Goal: Transaction & Acquisition: Purchase product/service

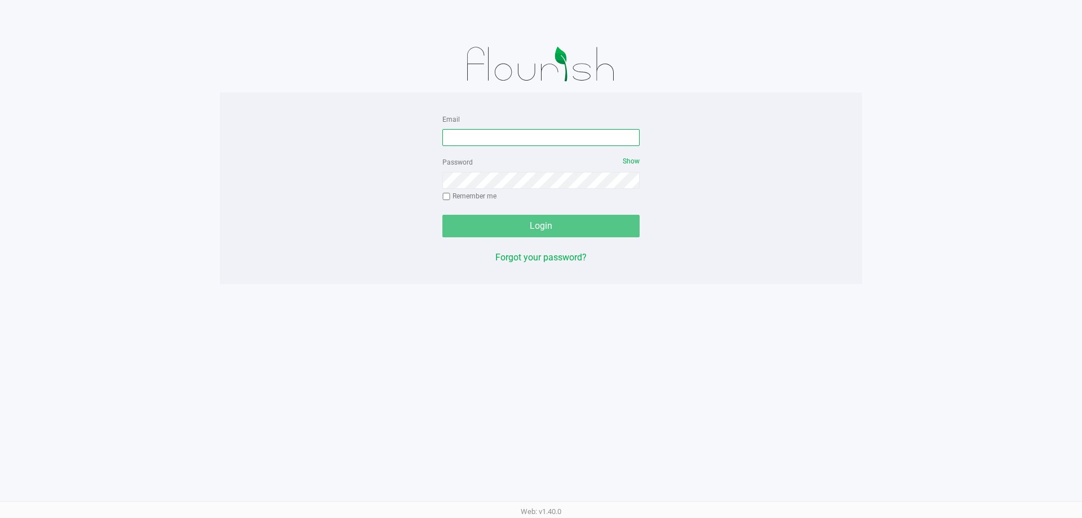
click at [519, 140] on input "Email" at bounding box center [541, 137] width 197 height 17
type input "[EMAIL_ADDRESS][DOMAIN_NAME]"
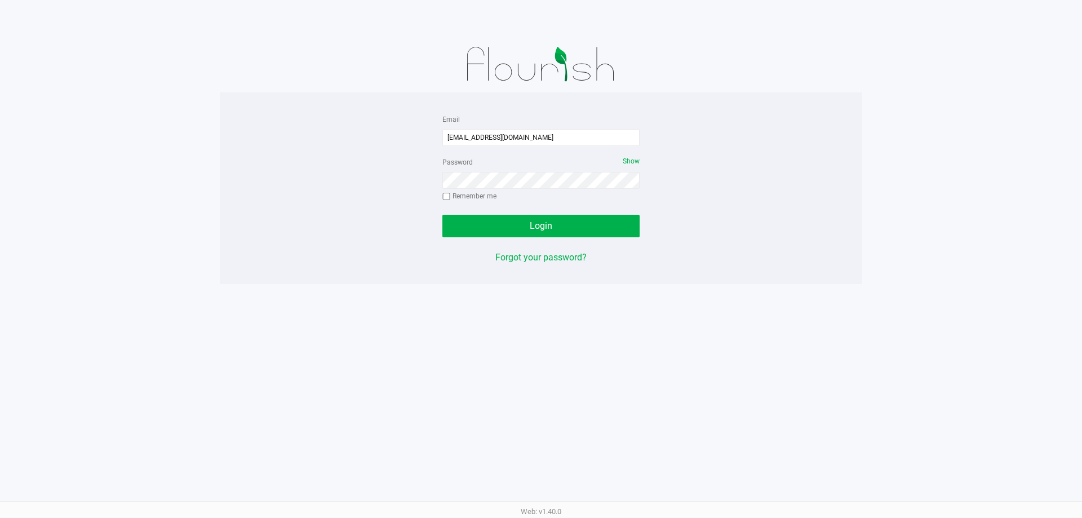
drag, startPoint x: 519, startPoint y: 140, endPoint x: 625, endPoint y: 163, distance: 109.0
click at [625, 163] on span "Show" at bounding box center [631, 161] width 17 height 8
click at [443, 215] on button "Login" at bounding box center [541, 226] width 197 height 23
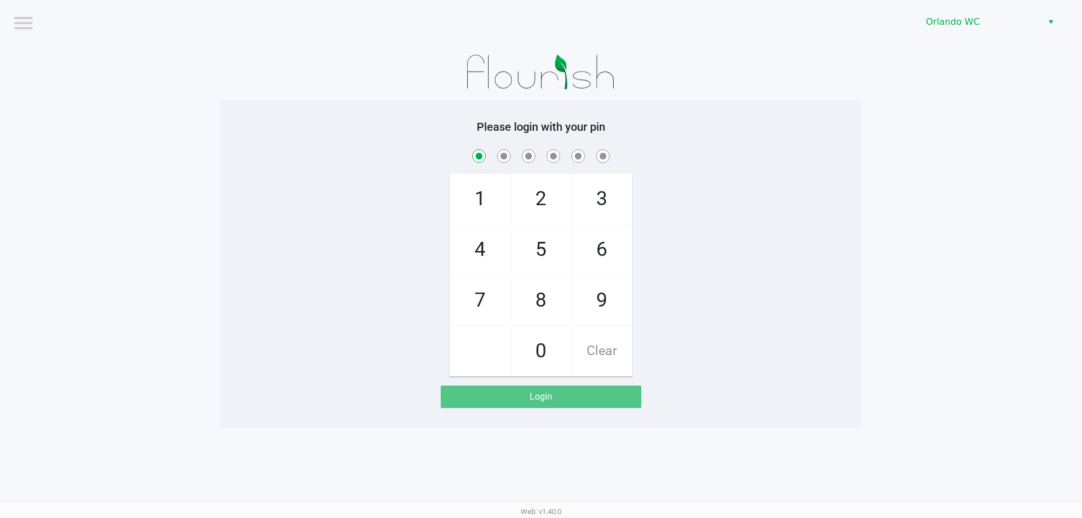
checkbox input "true"
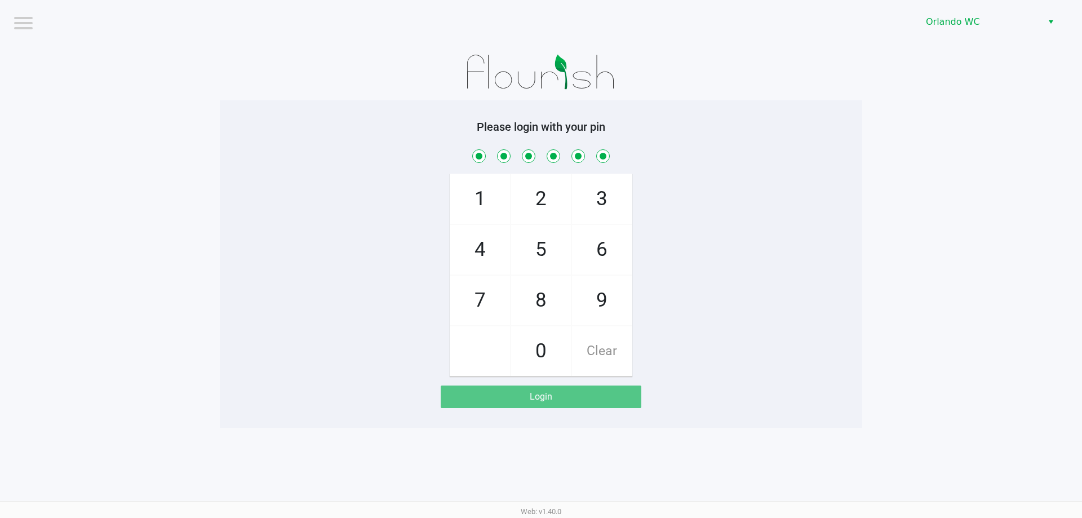
checkbox input "true"
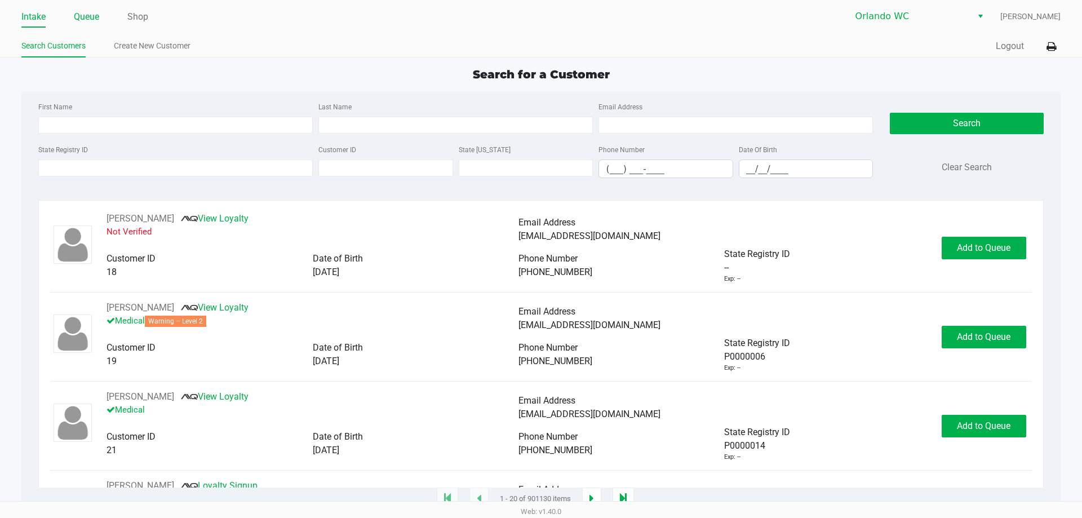
click at [96, 16] on link "Queue" at bounding box center [86, 17] width 25 height 16
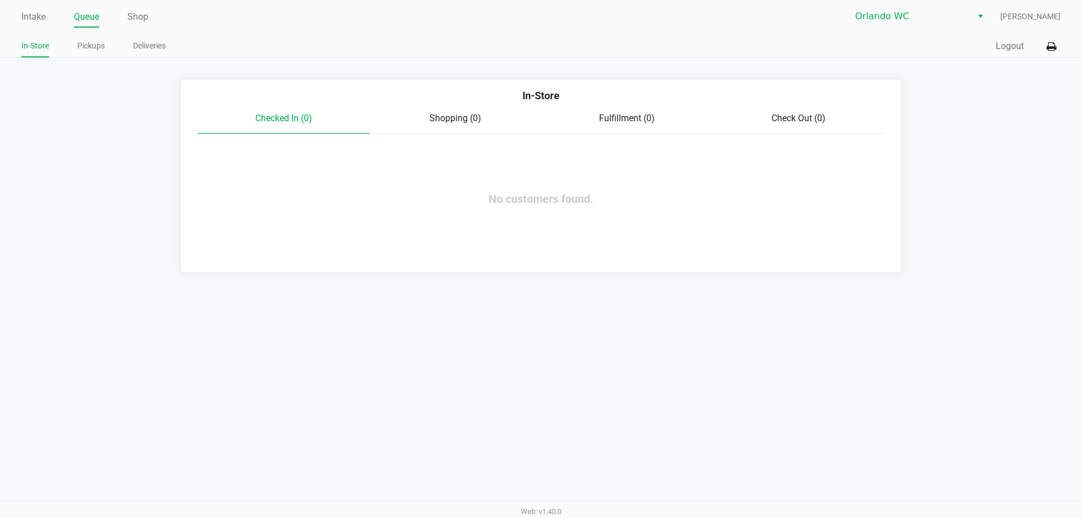
click at [85, 14] on link "Queue" at bounding box center [86, 17] width 25 height 16
click at [96, 46] on link "Pickups" at bounding box center [91, 46] width 28 height 14
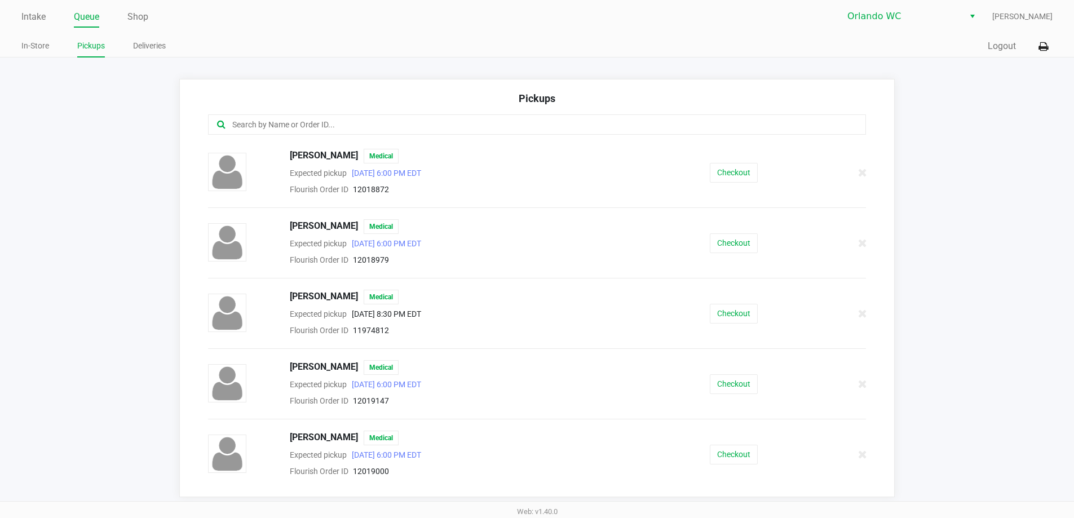
click at [96, 19] on link "Queue" at bounding box center [86, 17] width 25 height 16
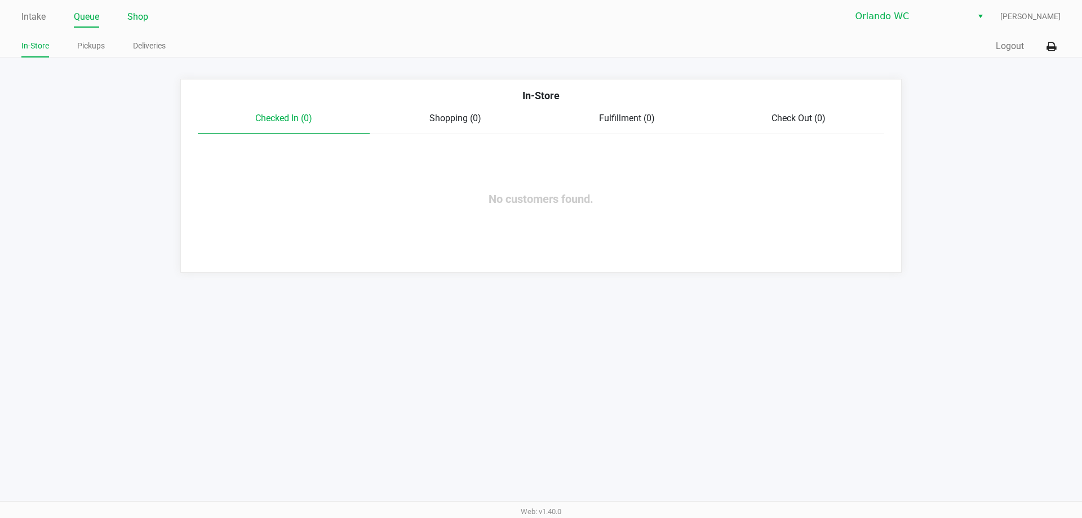
click at [139, 17] on link "Shop" at bounding box center [137, 17] width 21 height 16
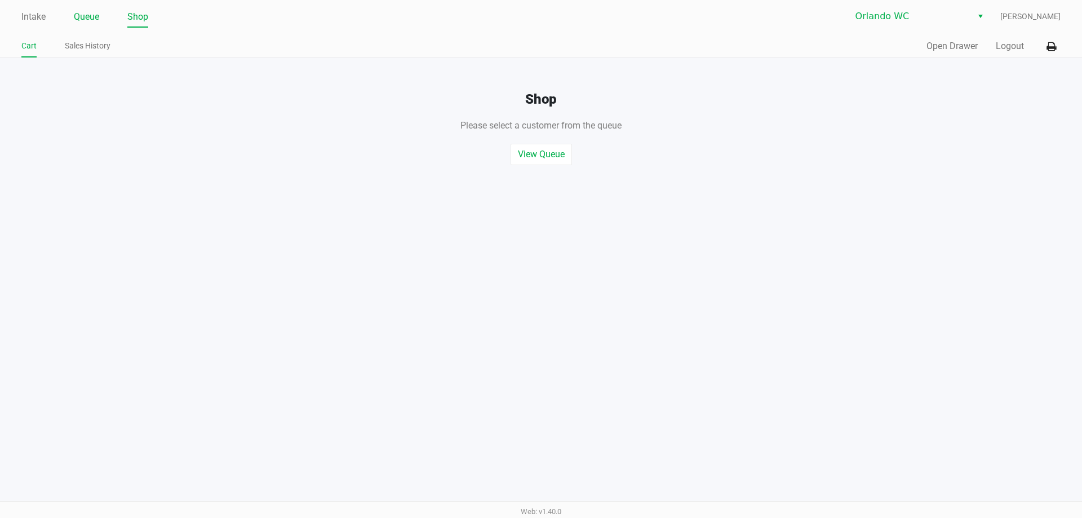
click at [96, 15] on link "Queue" at bounding box center [86, 17] width 25 height 16
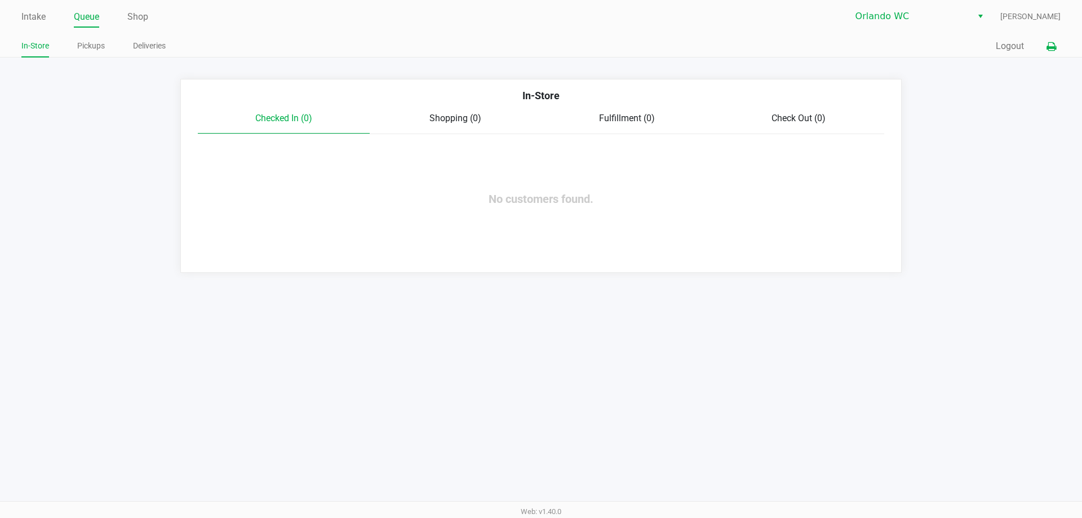
click at [1050, 50] on icon at bounding box center [1052, 47] width 10 height 8
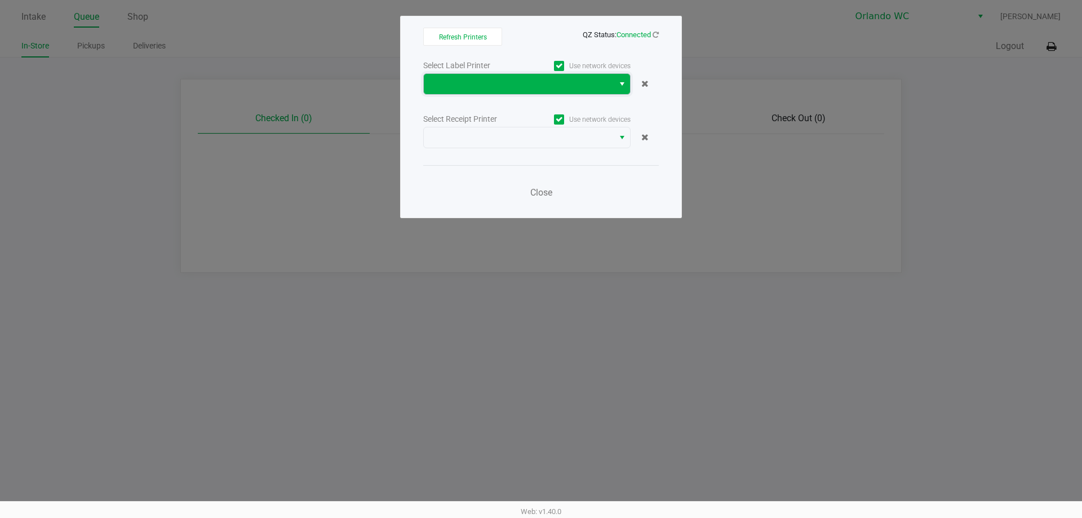
click at [509, 86] on span at bounding box center [519, 84] width 176 height 14
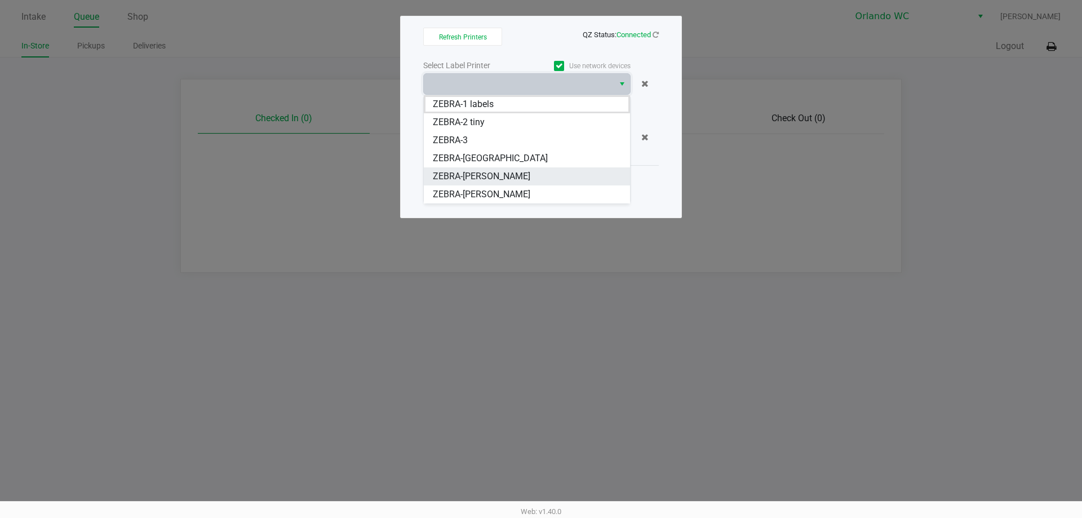
click at [519, 170] on span "ZEBRA-RODNEY-ATKINS" at bounding box center [482, 177] width 98 height 14
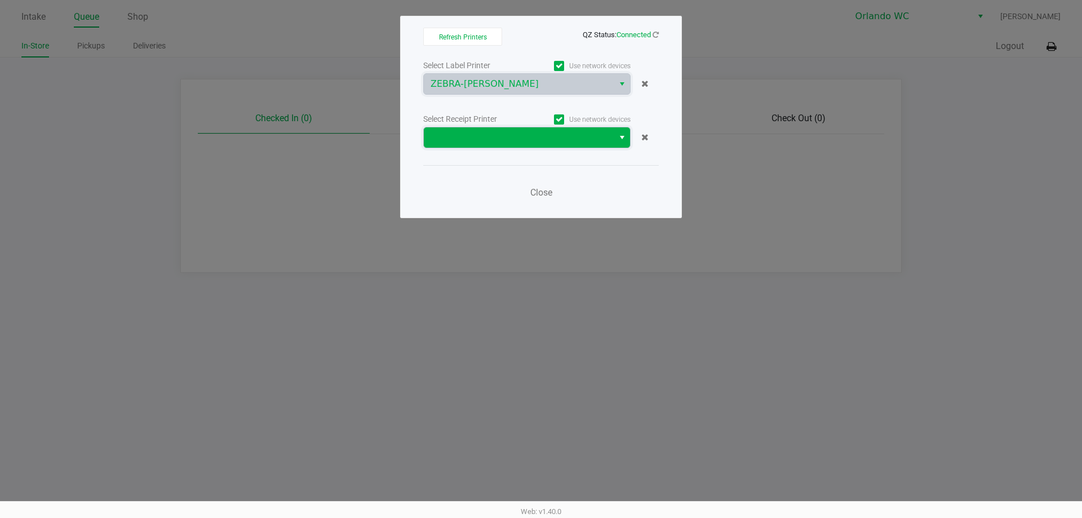
click at [557, 136] on span at bounding box center [519, 138] width 176 height 14
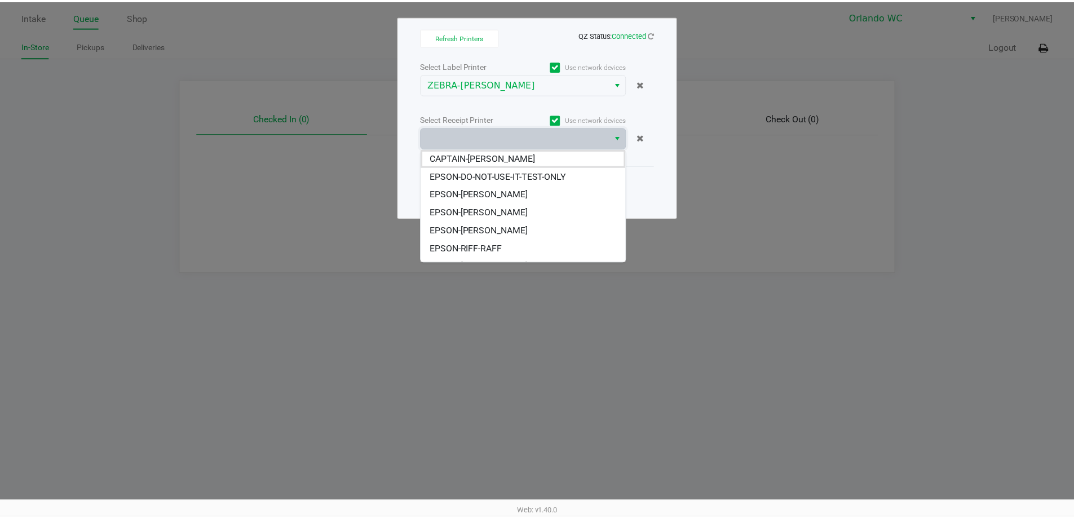
scroll to position [50, 0]
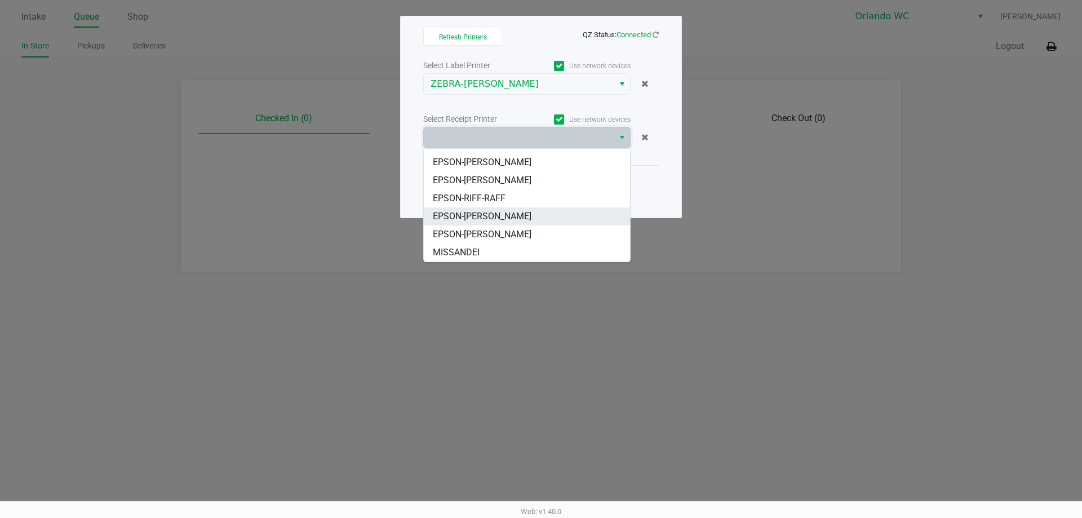
click at [553, 212] on li "EPSON-RODNEY-ATKINS" at bounding box center [527, 216] width 206 height 18
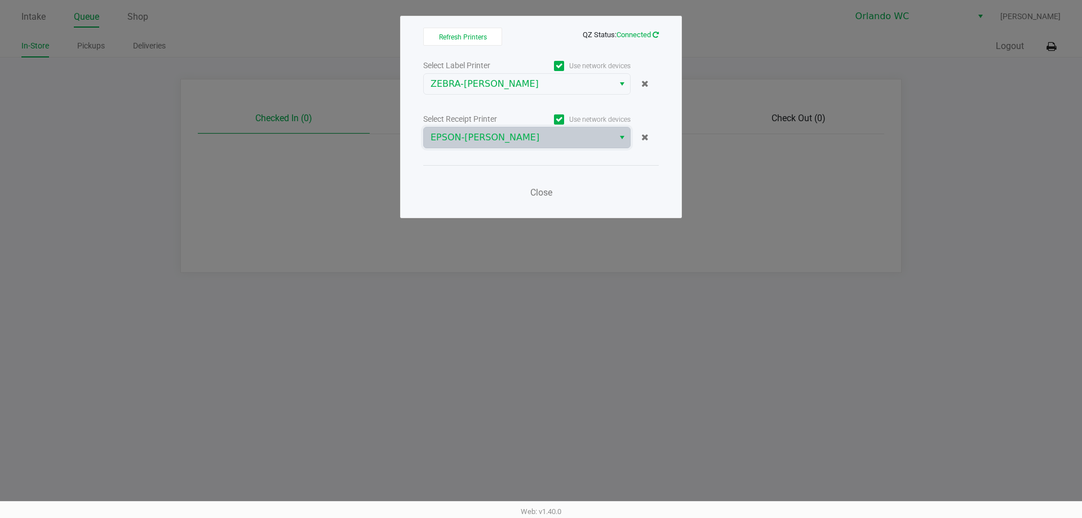
click at [653, 32] on icon at bounding box center [656, 34] width 6 height 7
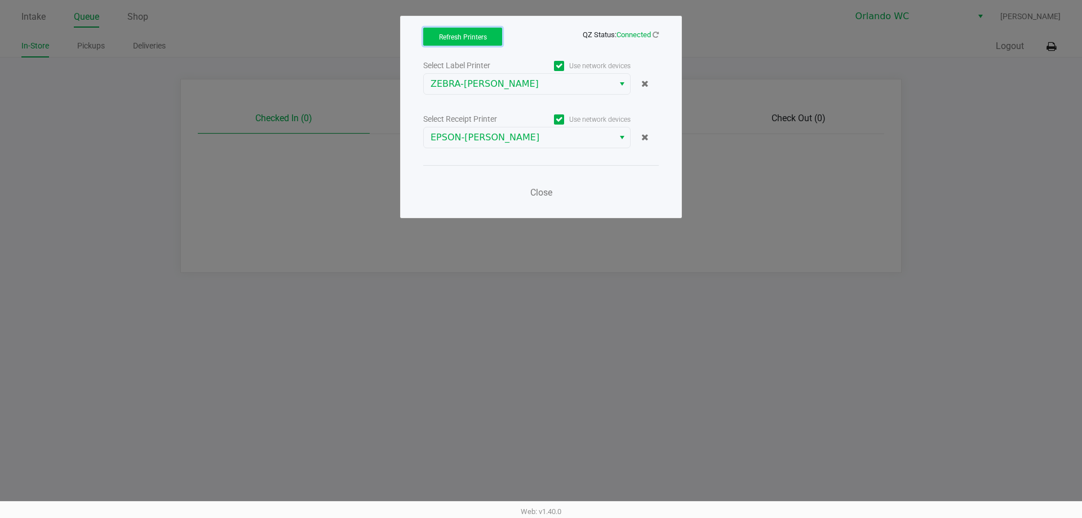
click at [474, 37] on span "Refresh Printers" at bounding box center [463, 37] width 48 height 8
click at [542, 193] on span "Close" at bounding box center [542, 192] width 22 height 11
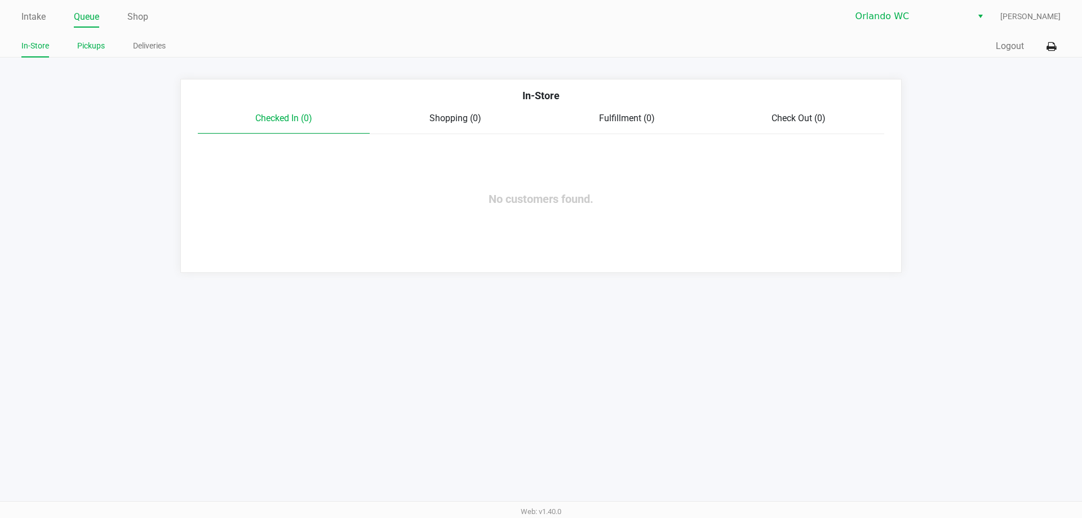
click at [92, 46] on link "Pickups" at bounding box center [91, 46] width 28 height 14
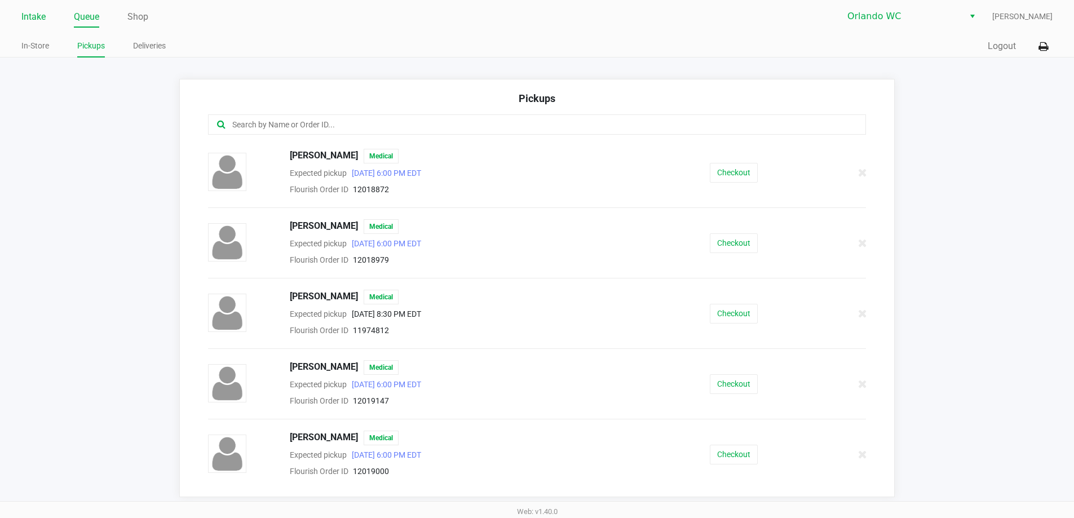
click at [37, 18] on link "Intake" at bounding box center [33, 17] width 24 height 16
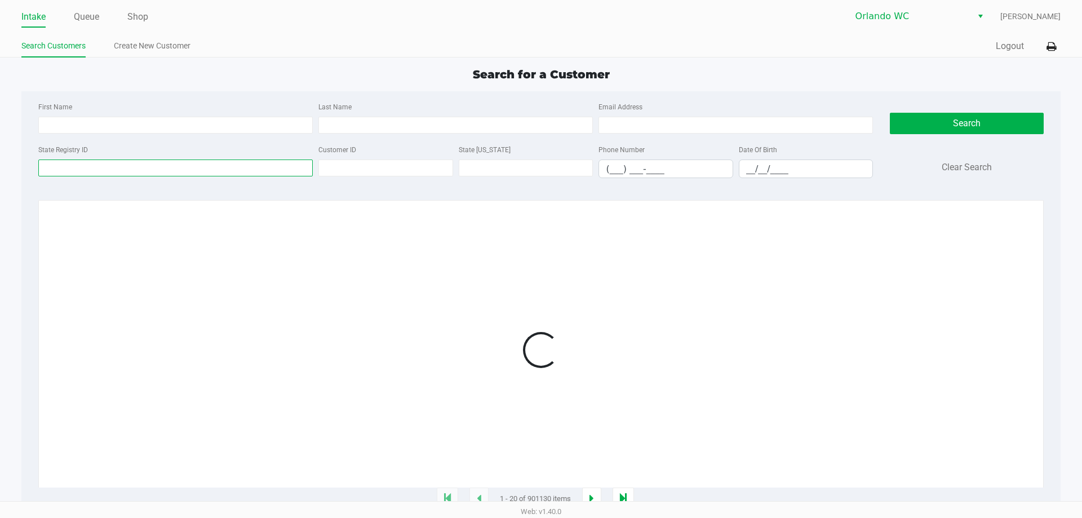
click at [112, 167] on input "State Registry ID" at bounding box center [175, 168] width 275 height 17
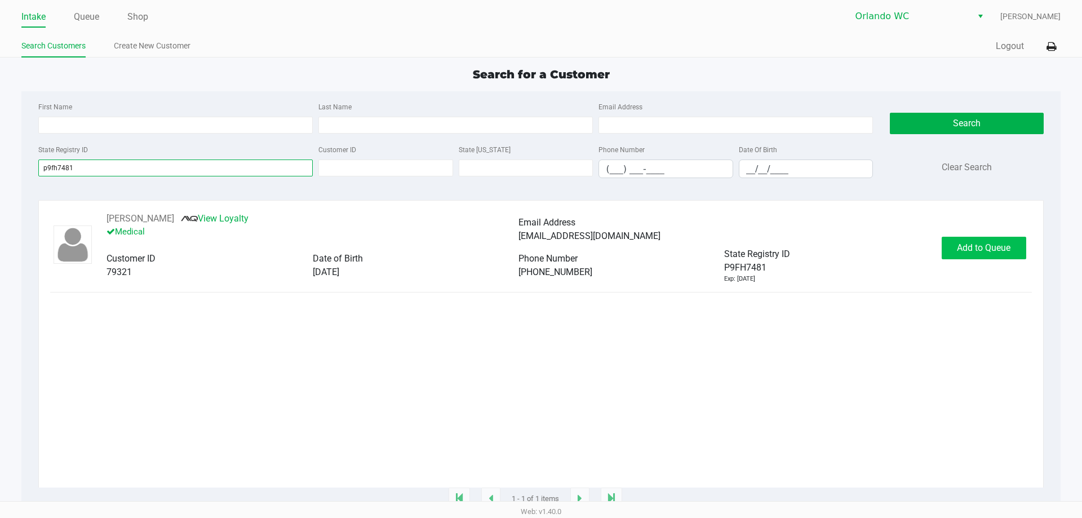
type input "p9fh7481"
click at [1002, 251] on span "Add to Queue" at bounding box center [984, 247] width 54 height 11
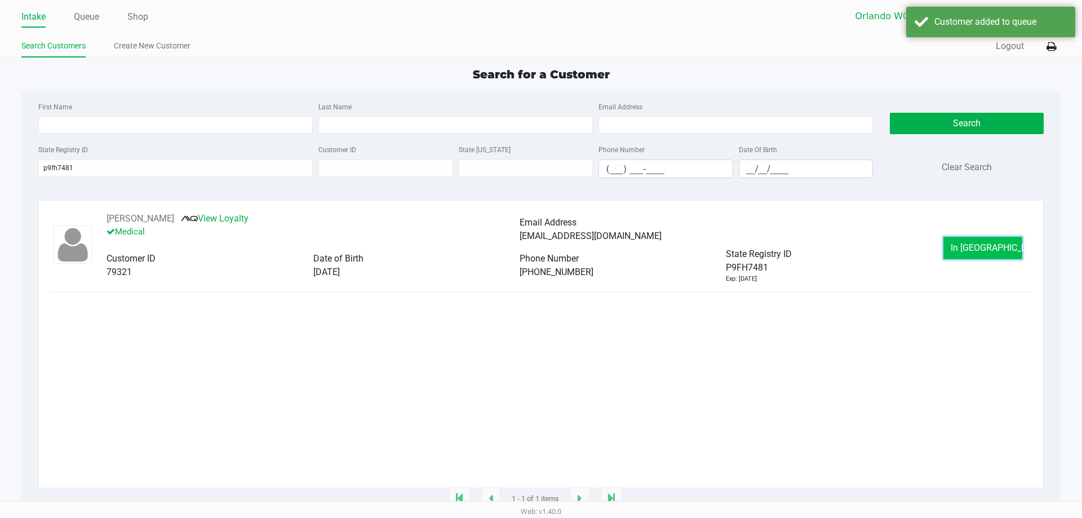
click at [1001, 251] on button "In Queue" at bounding box center [983, 248] width 79 height 23
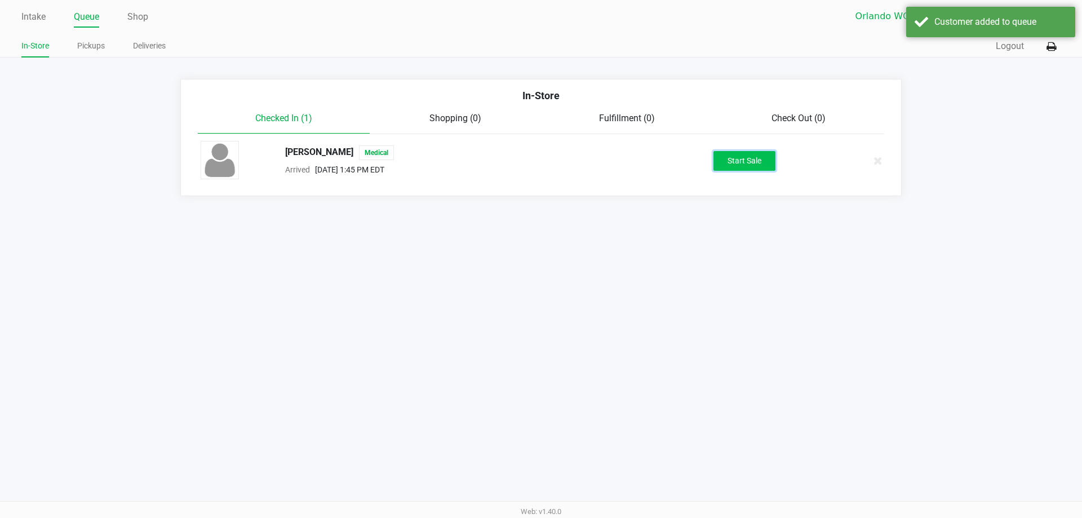
click at [752, 152] on button "Start Sale" at bounding box center [745, 161] width 62 height 20
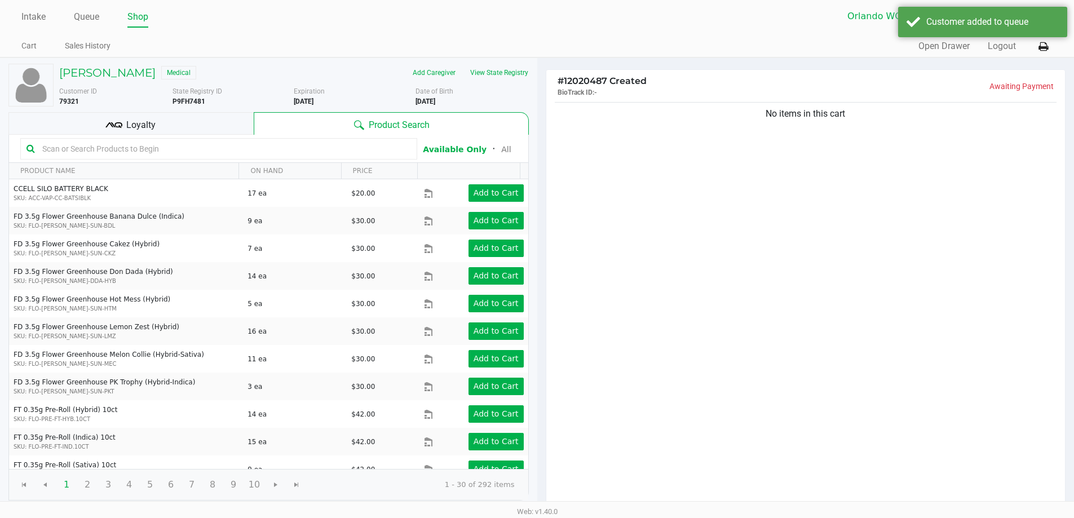
click at [202, 149] on input "text" at bounding box center [224, 148] width 373 height 17
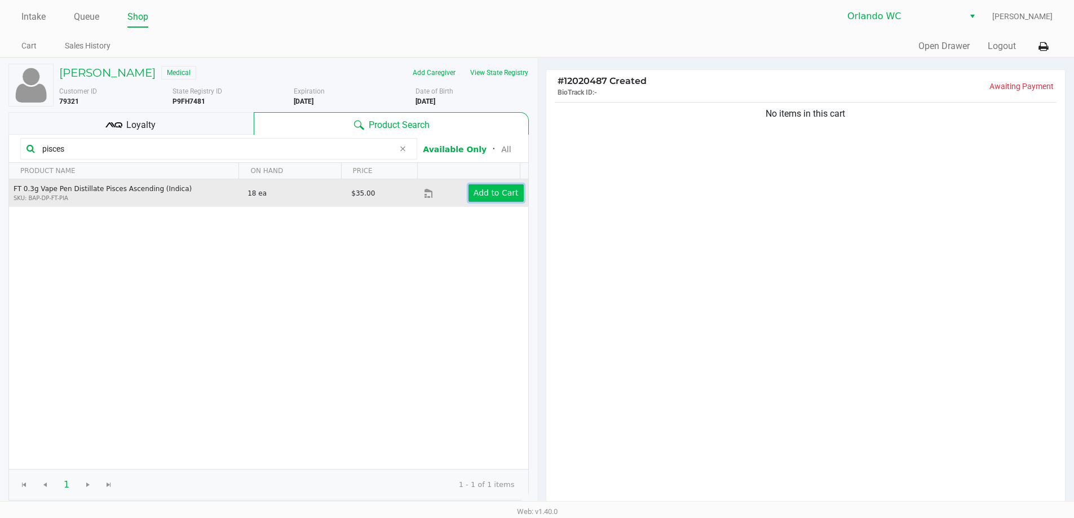
click at [484, 193] on app-button-loader "Add to Cart" at bounding box center [496, 192] width 45 height 9
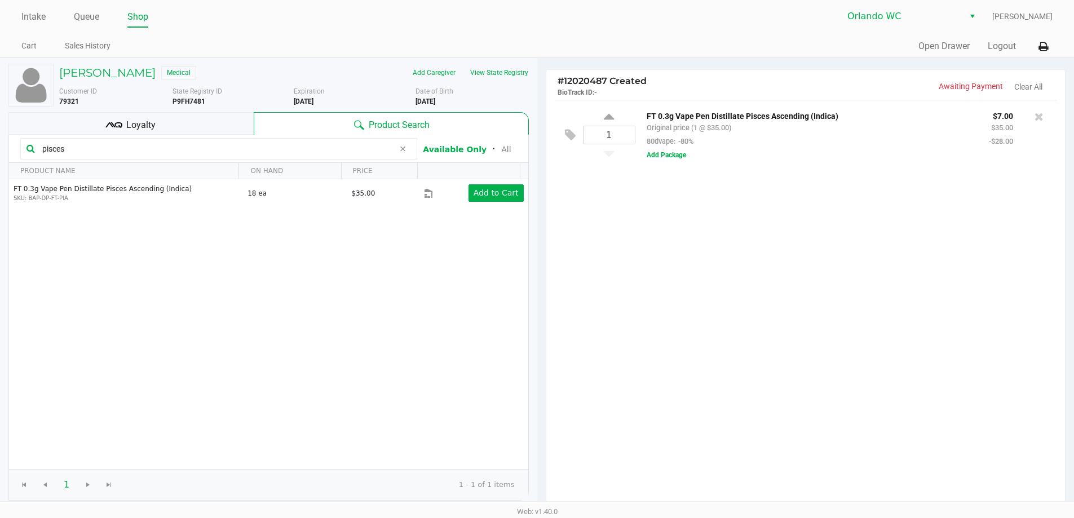
drag, startPoint x: 72, startPoint y: 146, endPoint x: 24, endPoint y: 146, distance: 48.5
click at [24, 146] on div "pisces" at bounding box center [218, 148] width 397 height 21
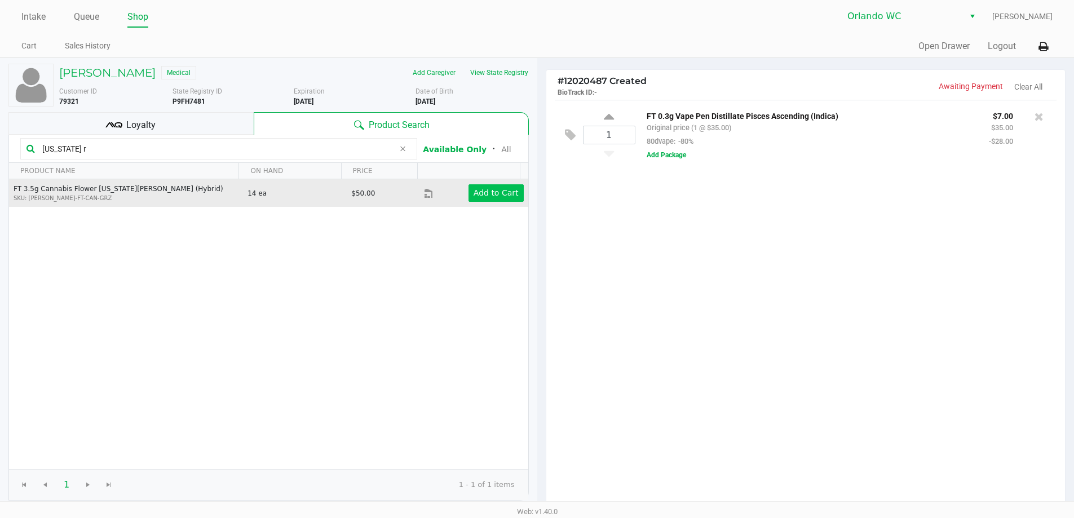
type input "georgia r"
click at [498, 196] on app-button-loader "Add to Cart" at bounding box center [496, 192] width 45 height 9
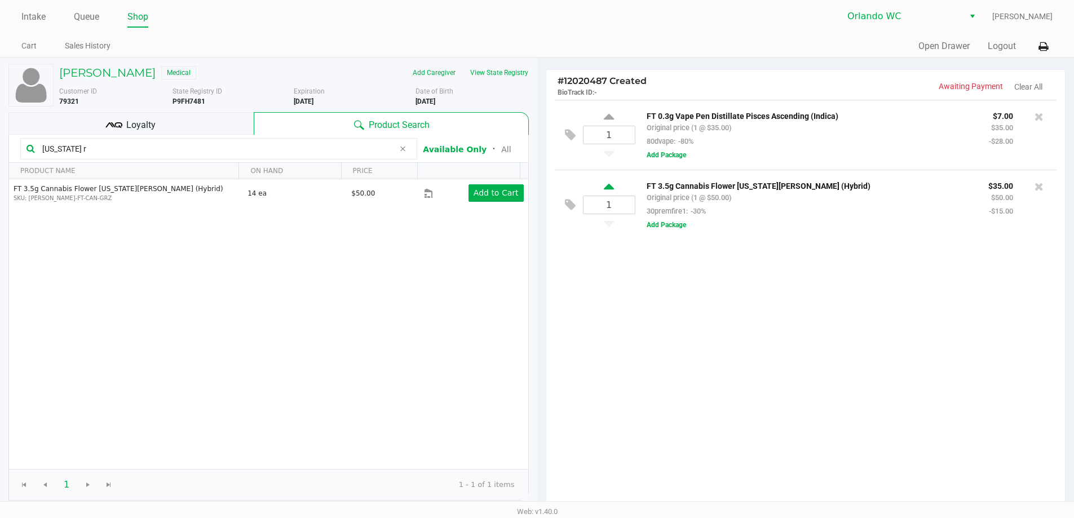
click at [609, 187] on icon at bounding box center [609, 189] width 10 height 14
type input "2"
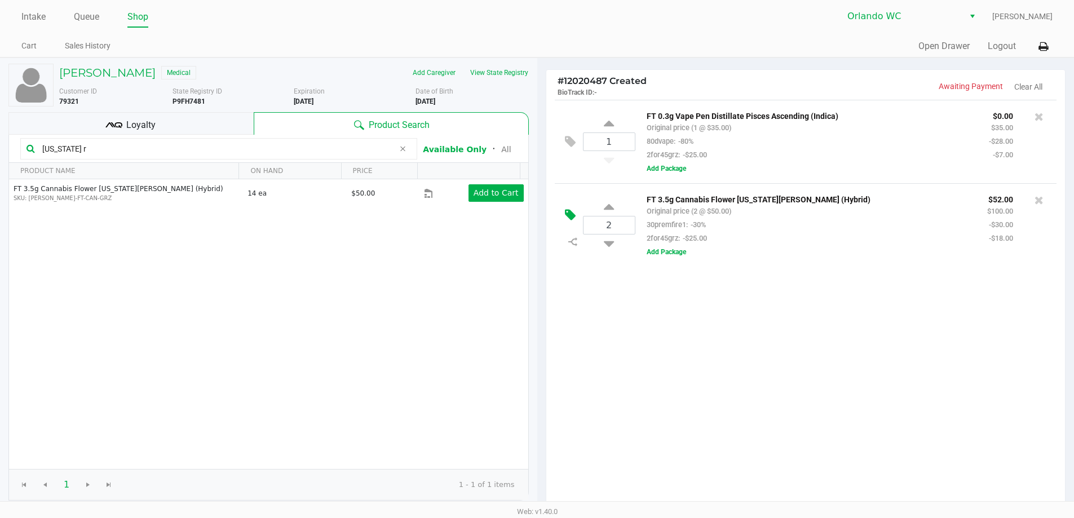
click at [573, 214] on icon at bounding box center [570, 215] width 11 height 13
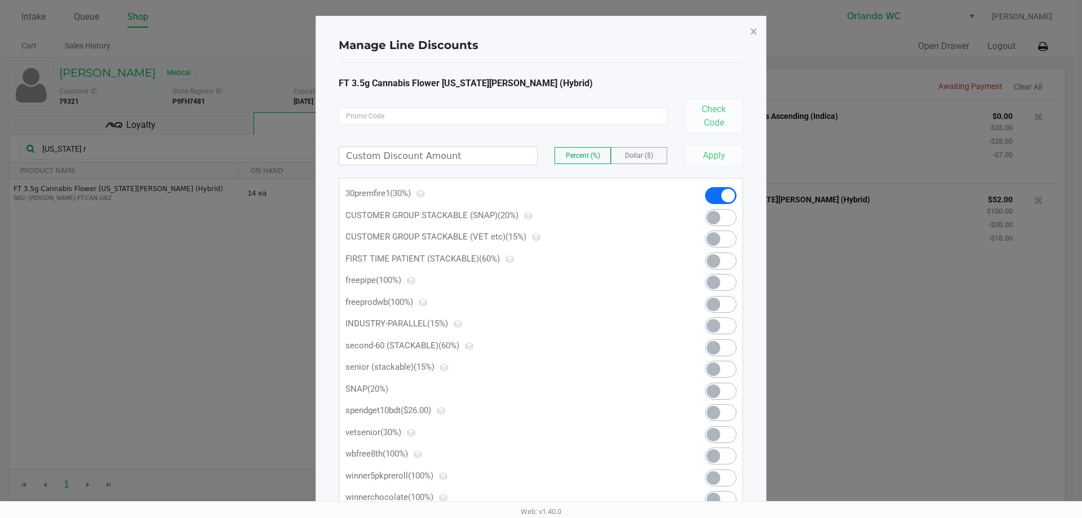
click at [716, 191] on span at bounding box center [721, 195] width 32 height 17
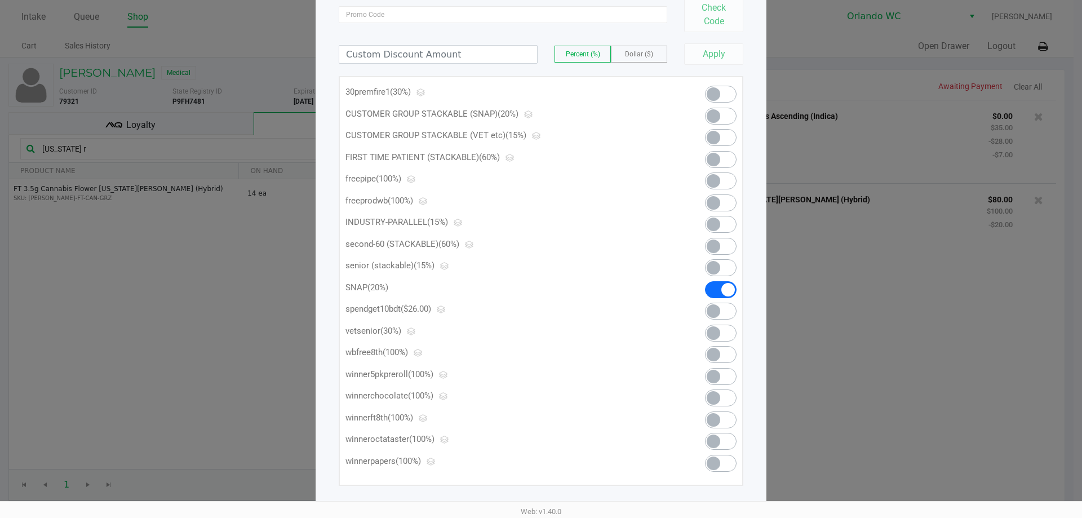
scroll to position [111, 0]
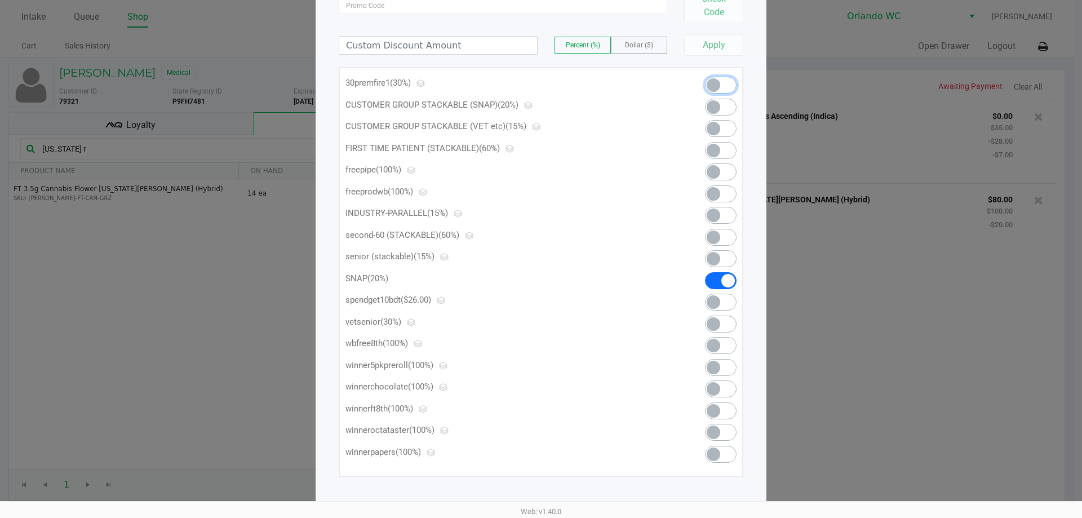
click at [712, 81] on span at bounding box center [714, 85] width 14 height 14
click at [987, 347] on ngb-modal-window "Manage Line Discounts × FT 3.5g Cannabis Flower Georgia Runtz (Hybrid) Check Co…" at bounding box center [541, 259] width 1082 height 518
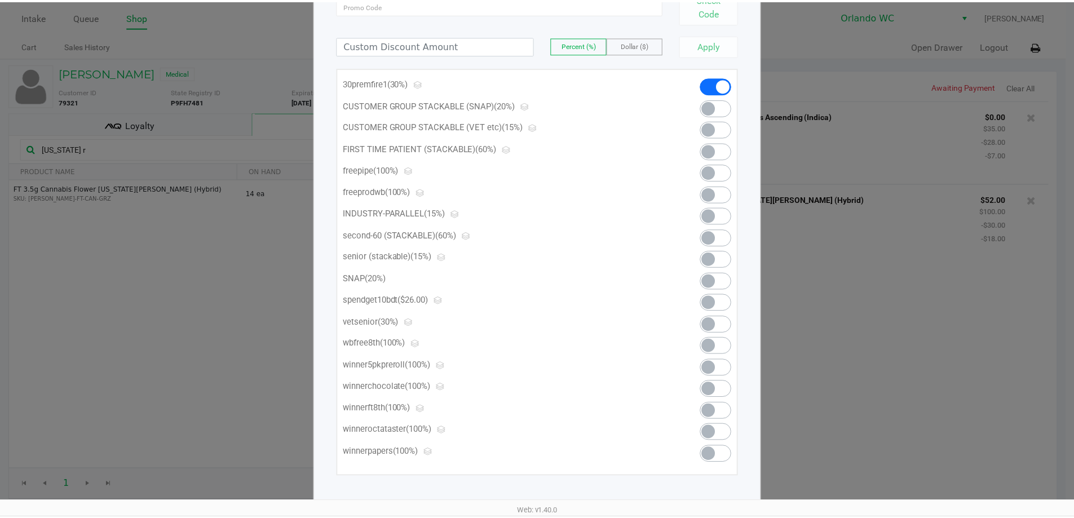
scroll to position [0, 0]
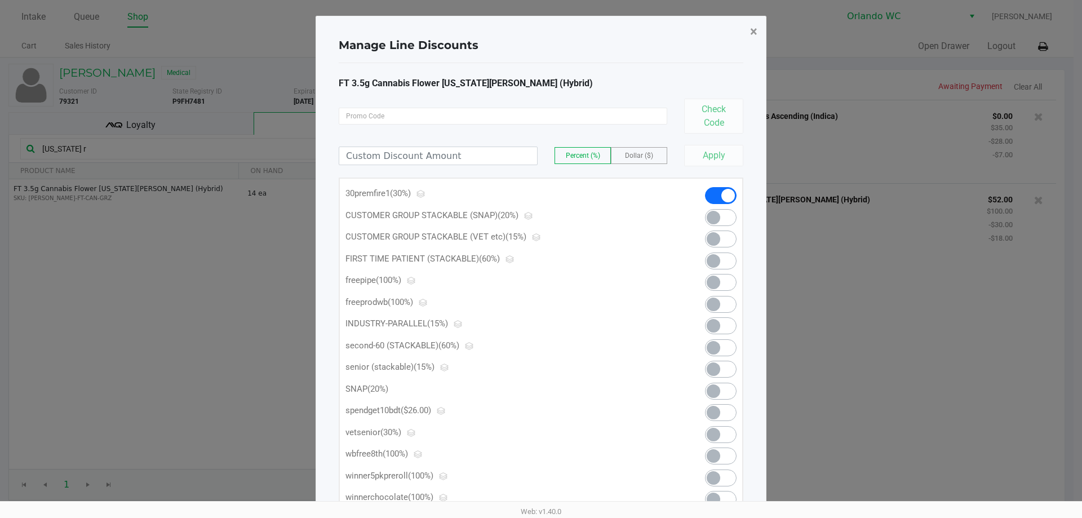
click at [753, 30] on span "×" at bounding box center [753, 32] width 7 height 16
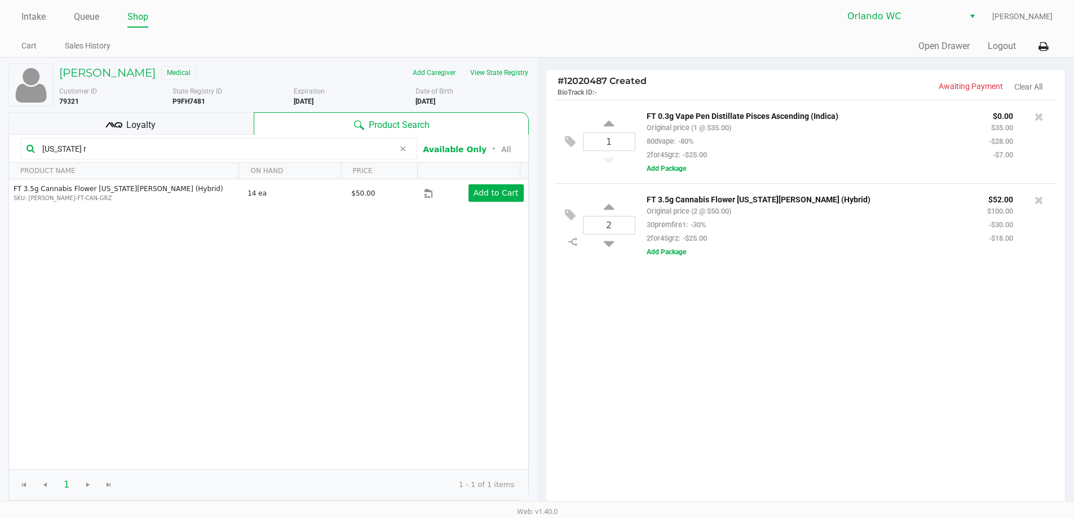
click at [887, 290] on div "1 FT 0.3g Vape Pen Distillate Pisces Ascending (Indica) Original price (1 @ $35…" at bounding box center [805, 304] width 519 height 409
click at [802, 297] on div "1 FT 0.3g Vape Pen Distillate Pisces Ascending (Indica) Original price (1 @ $35…" at bounding box center [805, 304] width 519 height 409
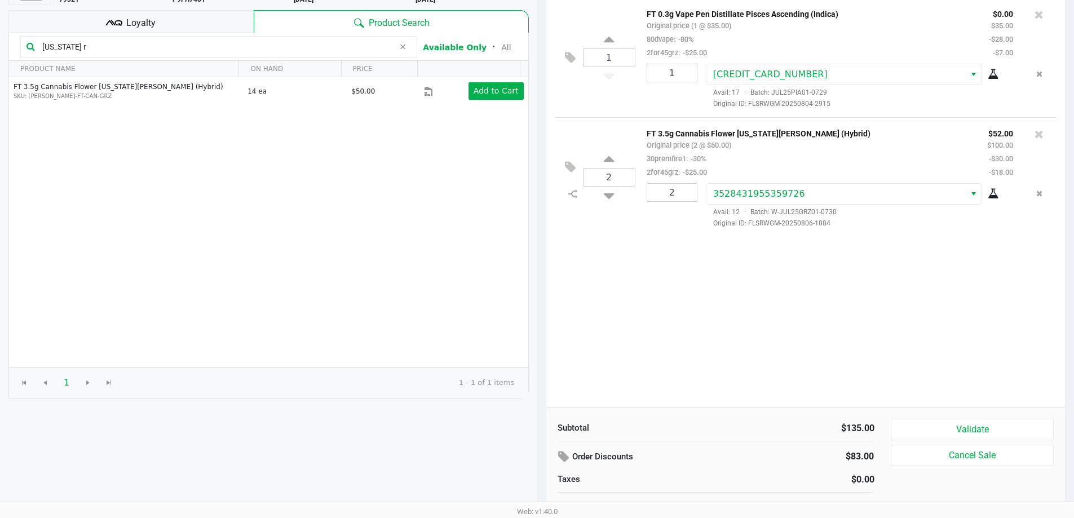
scroll to position [116, 0]
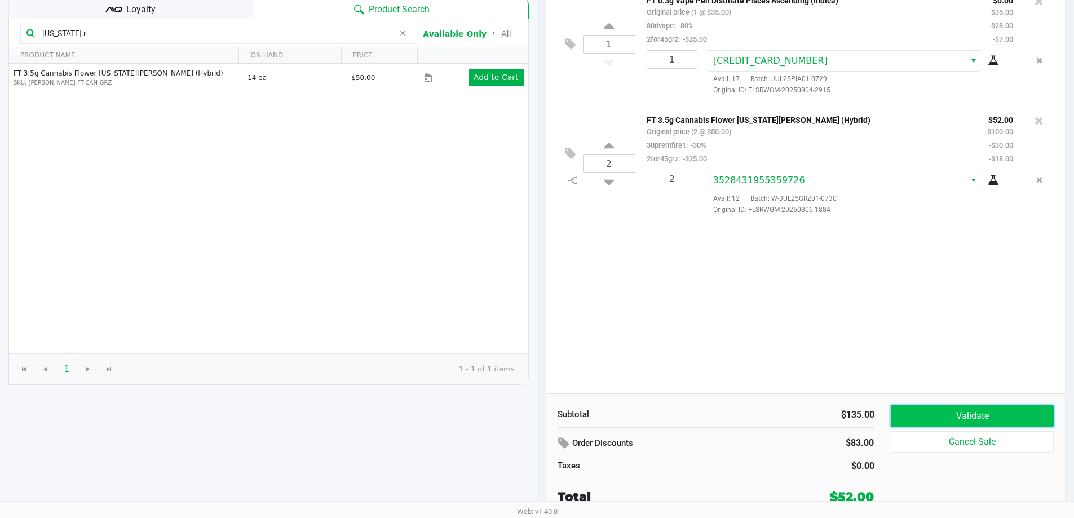
click at [999, 412] on button "Validate" at bounding box center [972, 415] width 162 height 21
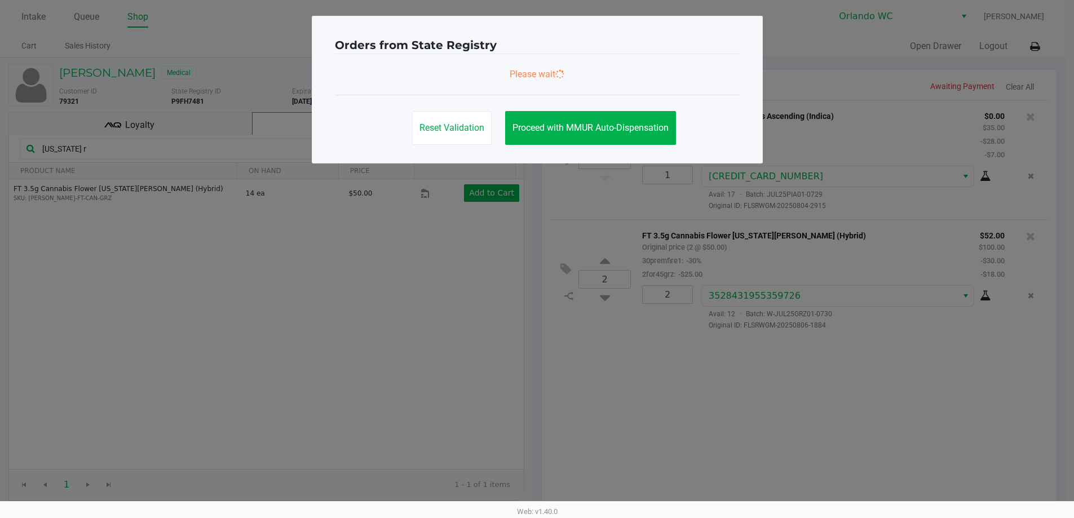
scroll to position [0, 0]
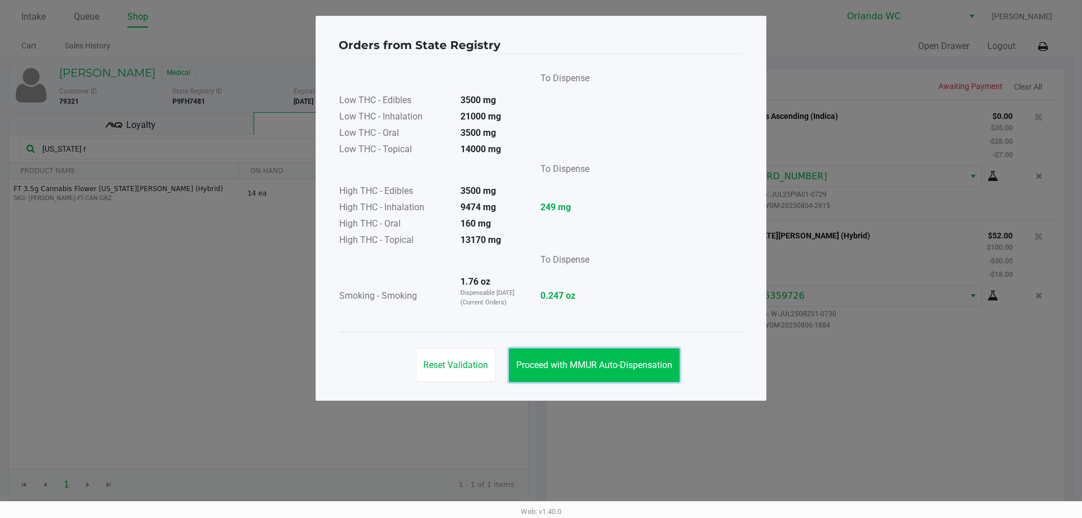
click at [651, 365] on span "Proceed with MMUR Auto-Dispensation" at bounding box center [594, 365] width 156 height 11
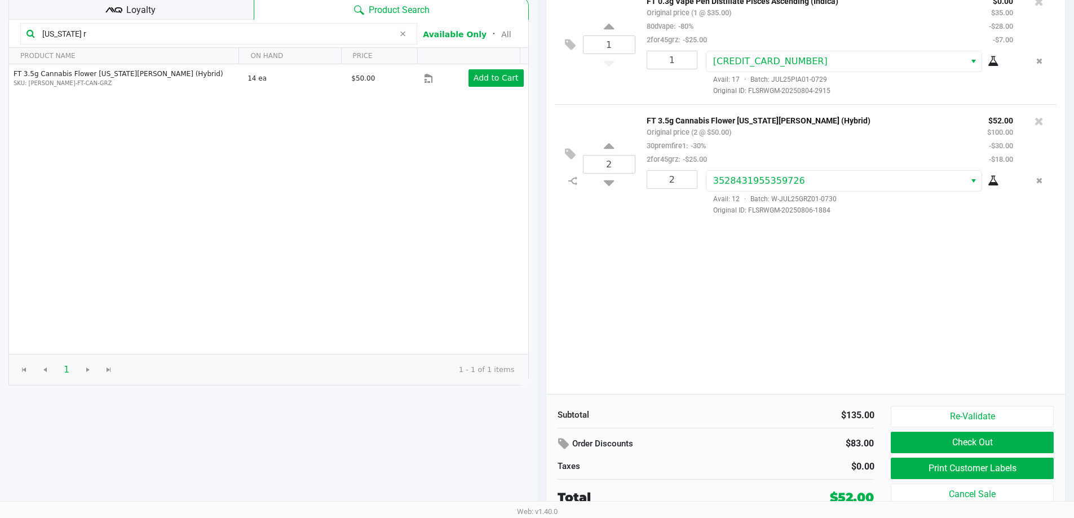
scroll to position [116, 0]
click at [972, 471] on button "Print Customer Labels" at bounding box center [972, 467] width 162 height 21
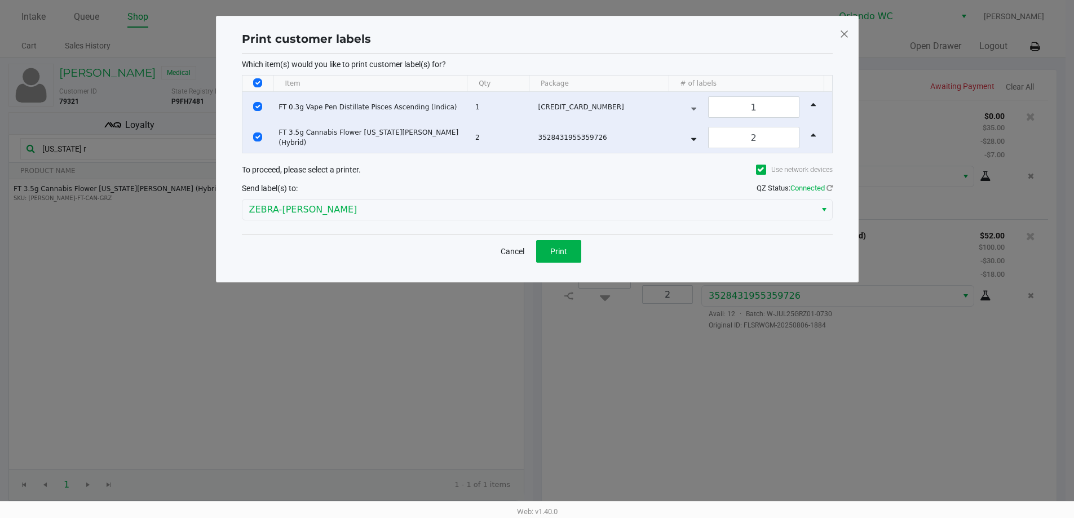
scroll to position [0, 0]
click at [553, 246] on button "Print" at bounding box center [562, 251] width 45 height 23
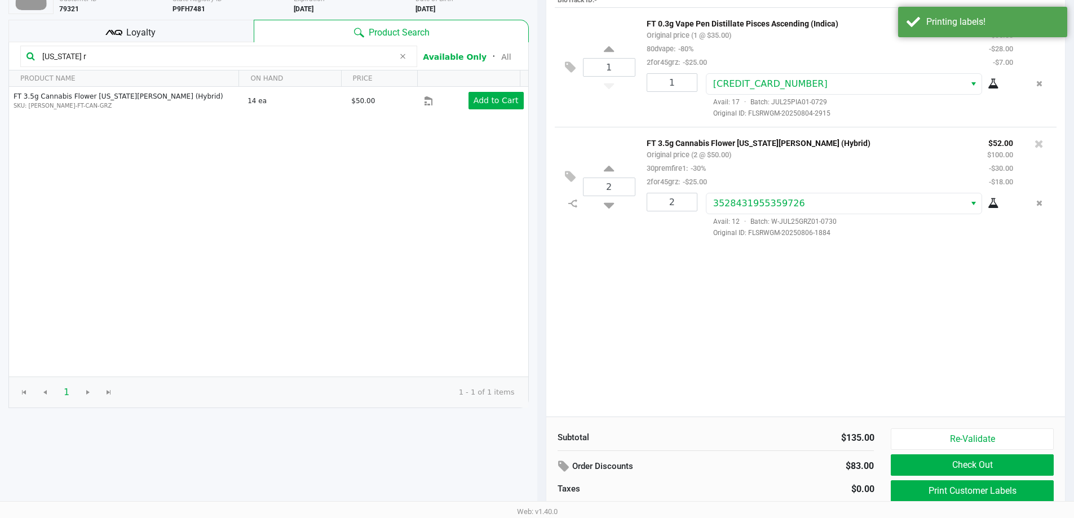
scroll to position [116, 0]
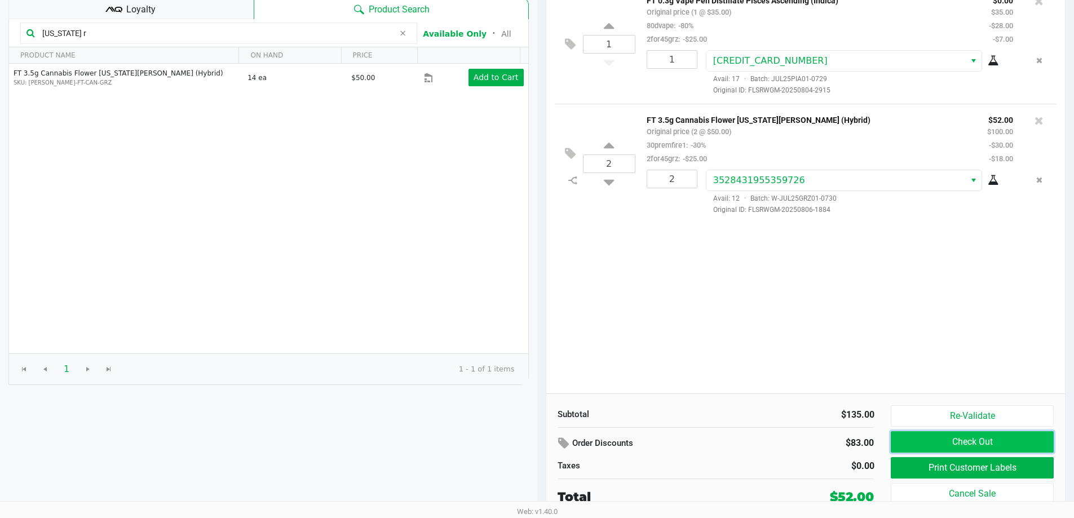
click at [1002, 442] on button "Check Out" at bounding box center [972, 441] width 162 height 21
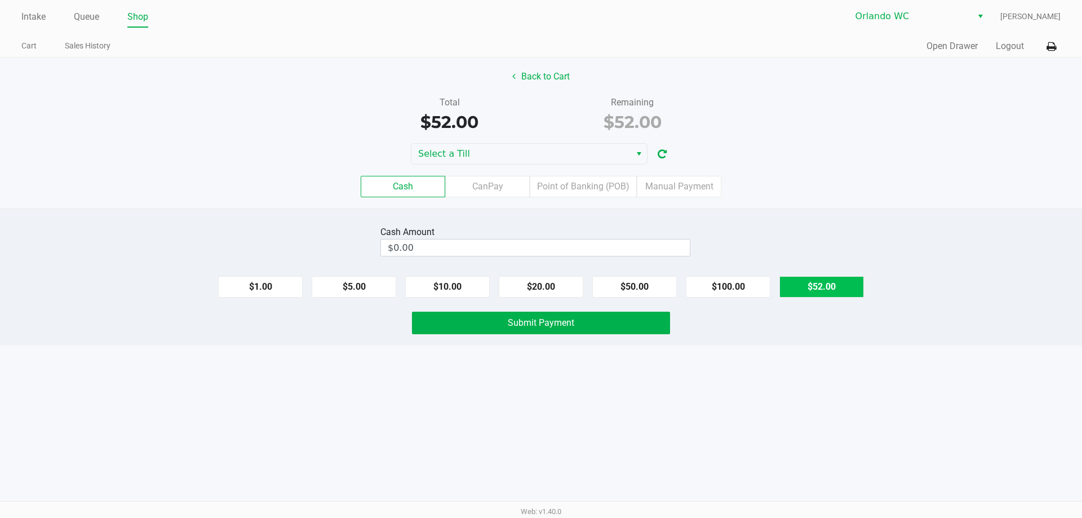
click at [833, 286] on button "$52.00" at bounding box center [822, 286] width 85 height 21
type input "$52.00"
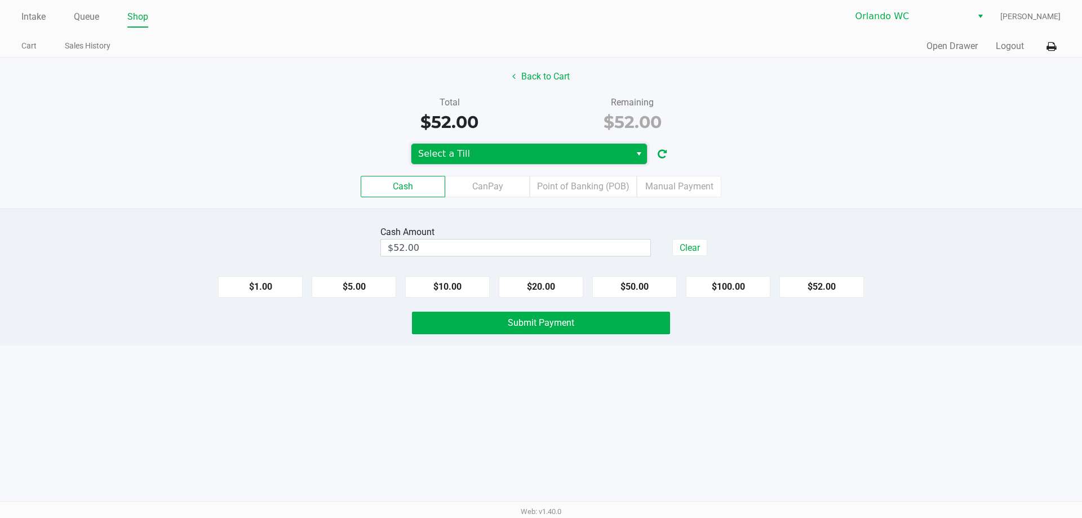
click at [551, 161] on span "Select a Till" at bounding box center [521, 154] width 219 height 20
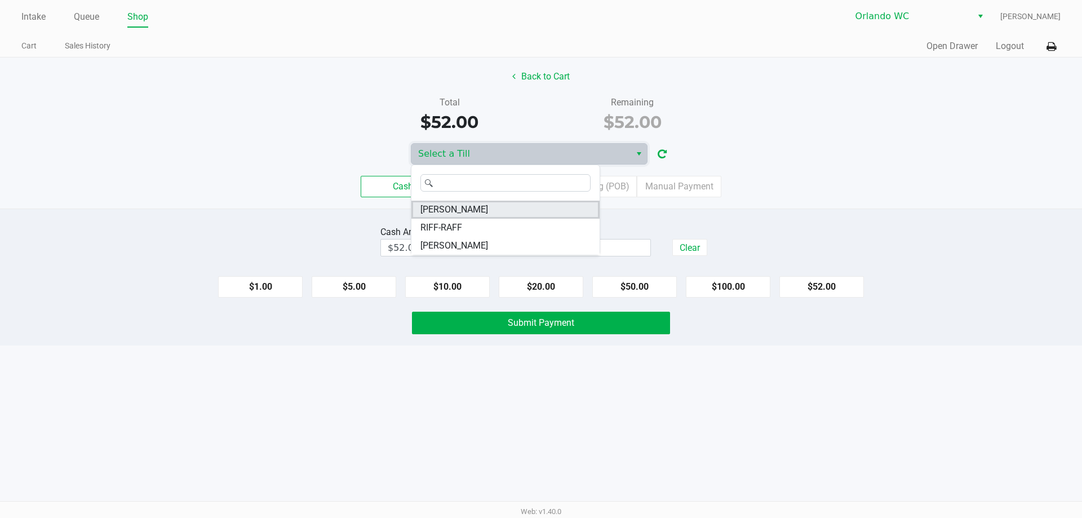
click at [503, 207] on li "RODNEY-ATKINS" at bounding box center [506, 210] width 188 height 18
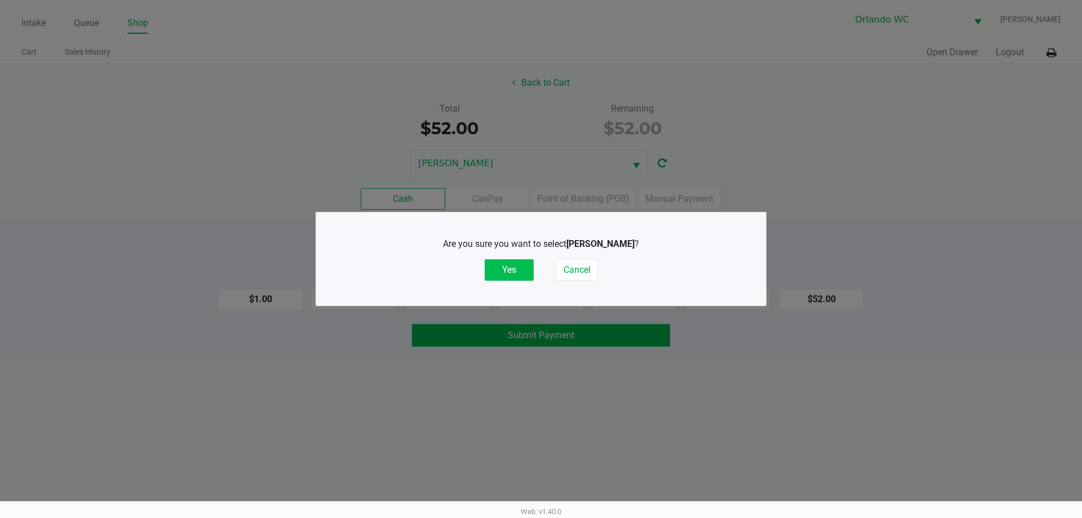
click at [506, 266] on button "Yes" at bounding box center [509, 269] width 49 height 21
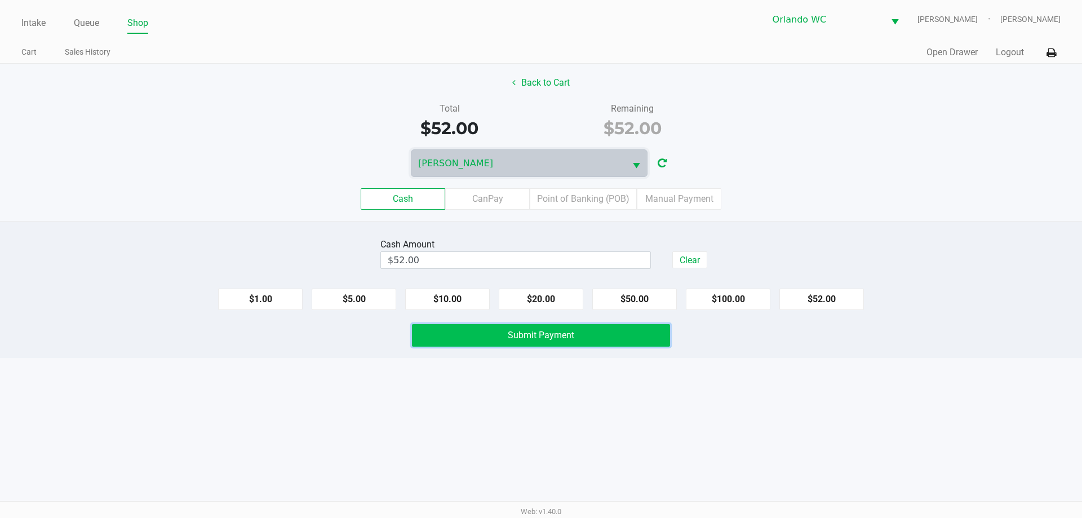
click at [534, 337] on span "Submit Payment" at bounding box center [541, 335] width 67 height 11
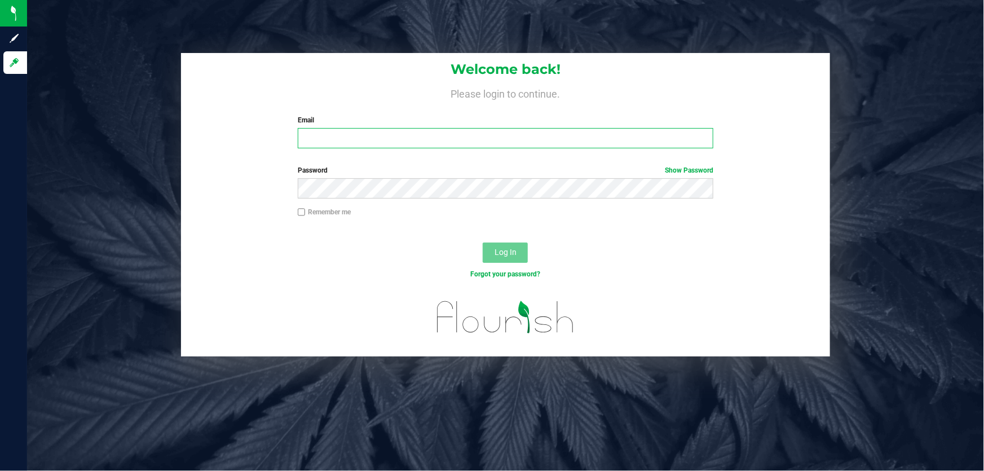
click at [453, 138] on input "Email" at bounding box center [506, 138] width 416 height 20
type input "[EMAIL_ADDRESS][DOMAIN_NAME]"
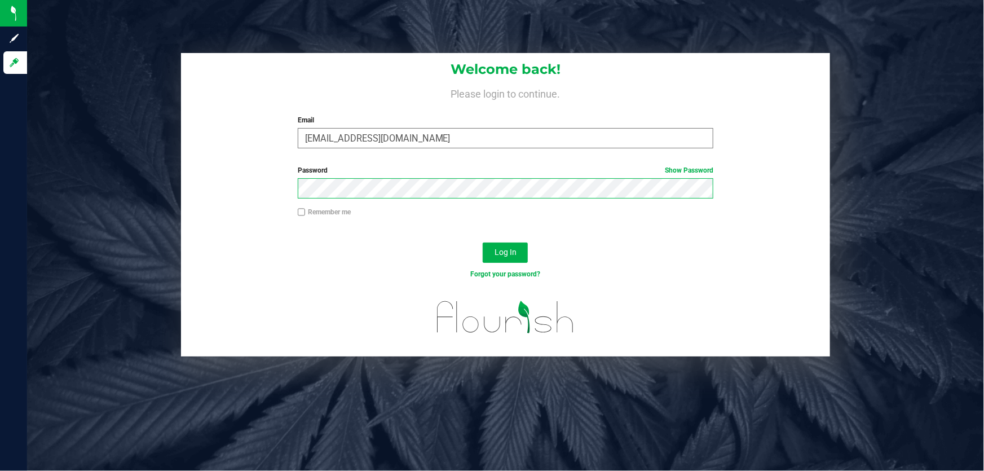
click at [483, 242] on button "Log In" at bounding box center [505, 252] width 45 height 20
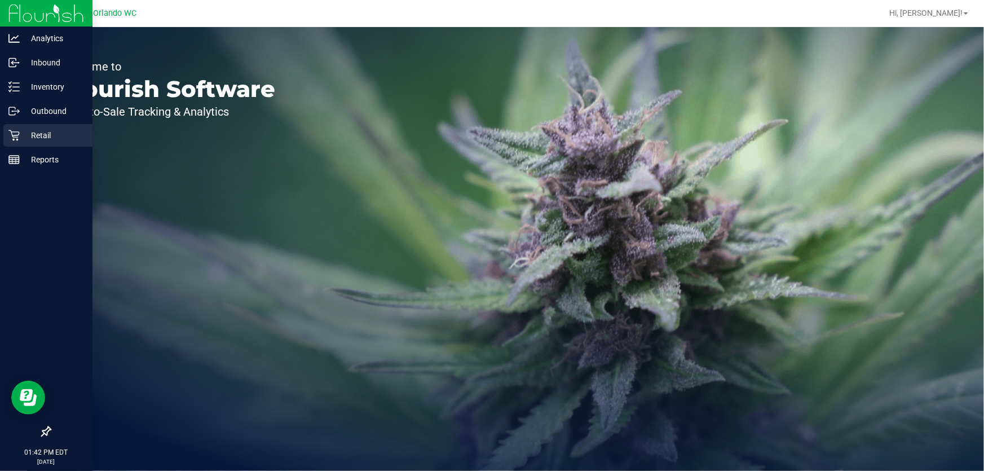
click at [20, 130] on p "Retail" at bounding box center [54, 136] width 68 height 14
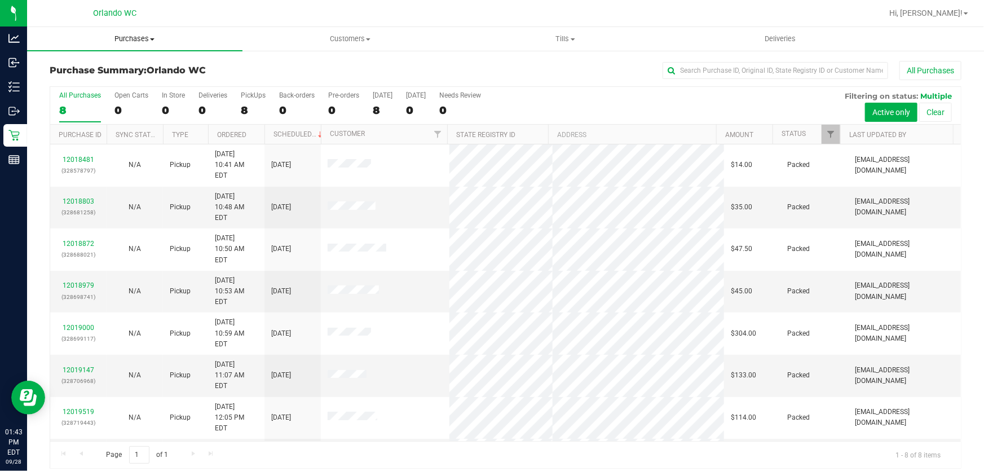
click at [134, 35] on span "Purchases" at bounding box center [134, 39] width 215 height 10
click at [89, 79] on span "Fulfillment" at bounding box center [62, 82] width 70 height 10
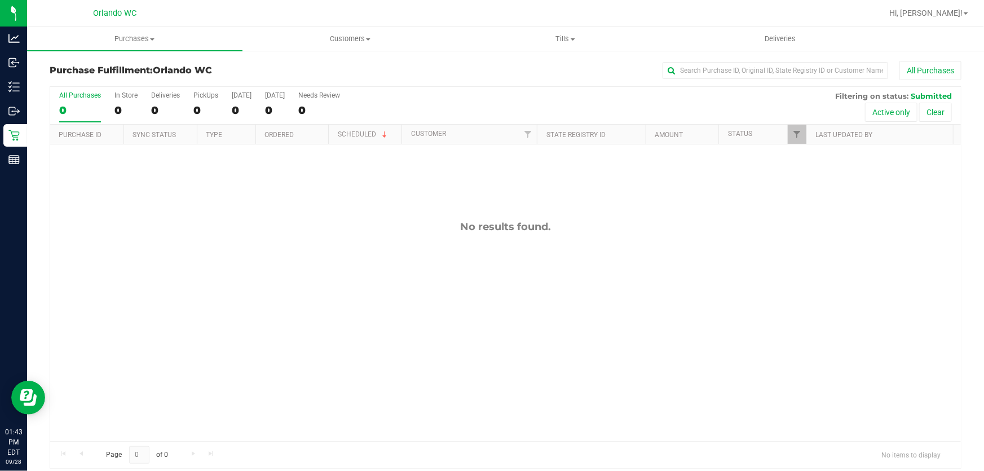
click at [259, 236] on div "No results found." at bounding box center [505, 330] width 911 height 373
click at [145, 36] on span "Purchases" at bounding box center [134, 39] width 215 height 10
click at [107, 85] on li "Fulfillment" at bounding box center [134, 82] width 215 height 14
click at [135, 37] on span "Purchases" at bounding box center [134, 39] width 215 height 10
click at [88, 81] on span "Fulfillment" at bounding box center [62, 82] width 70 height 10
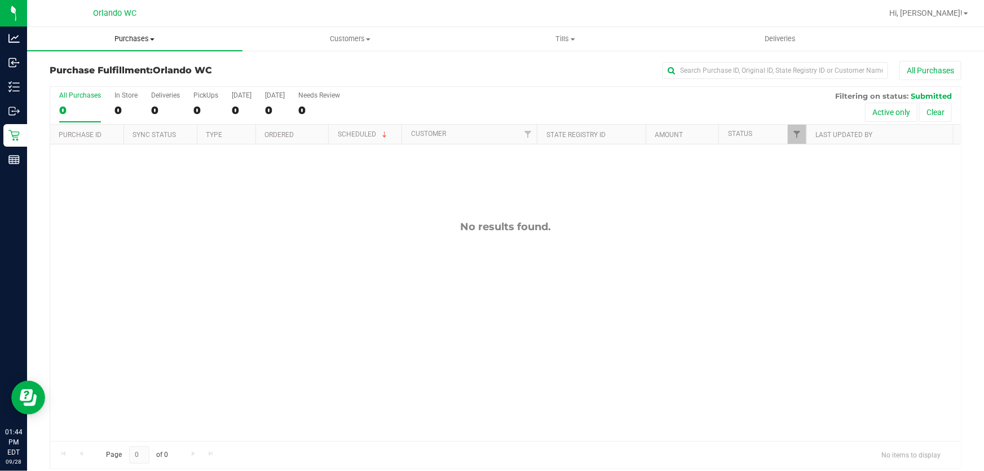
click at [138, 34] on span "Purchases" at bounding box center [134, 39] width 215 height 10
click at [96, 83] on li "Fulfillment" at bounding box center [134, 82] width 215 height 14
click at [435, 449] on div "Page 0 of 0 No items to display" at bounding box center [505, 454] width 911 height 27
click at [135, 39] on span "Purchases" at bounding box center [134, 39] width 215 height 10
click at [108, 79] on li "Fulfillment" at bounding box center [134, 82] width 215 height 14
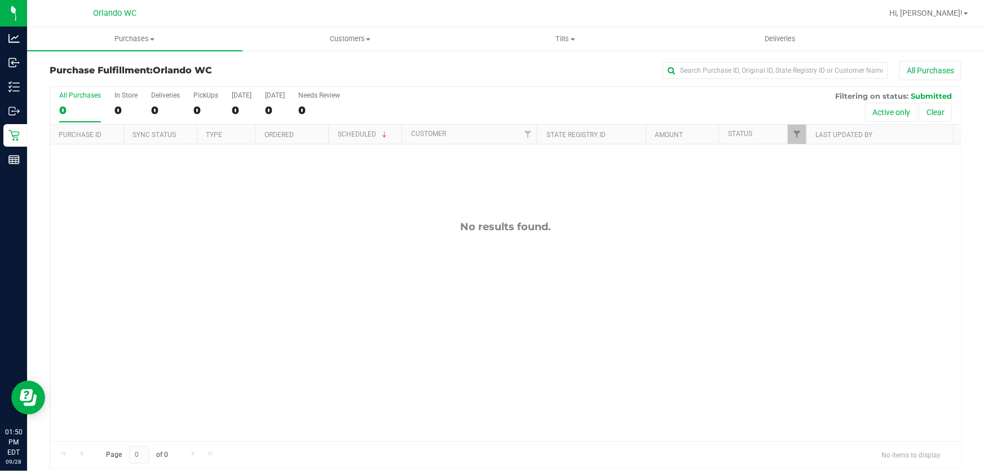
click at [342, 355] on div "No results found." at bounding box center [505, 330] width 911 height 373
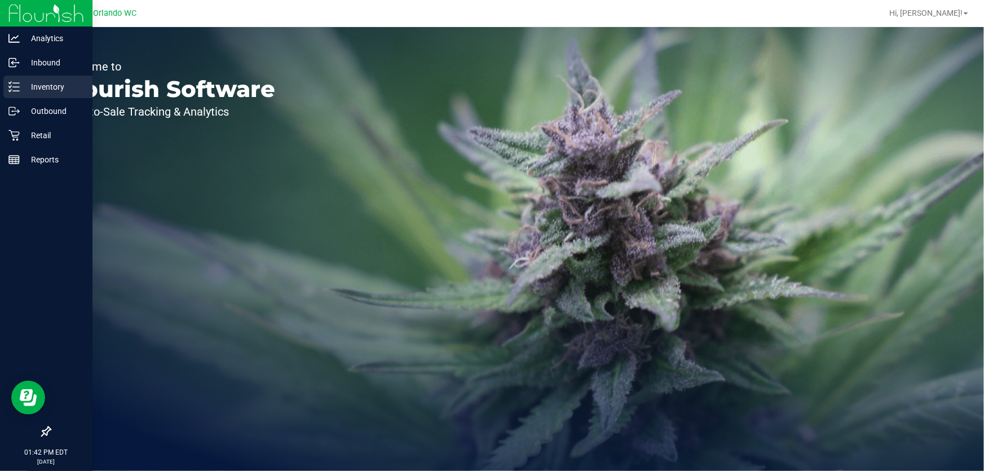
click at [16, 81] on icon at bounding box center [13, 86] width 11 height 11
